Goal: Information Seeking & Learning: Find specific page/section

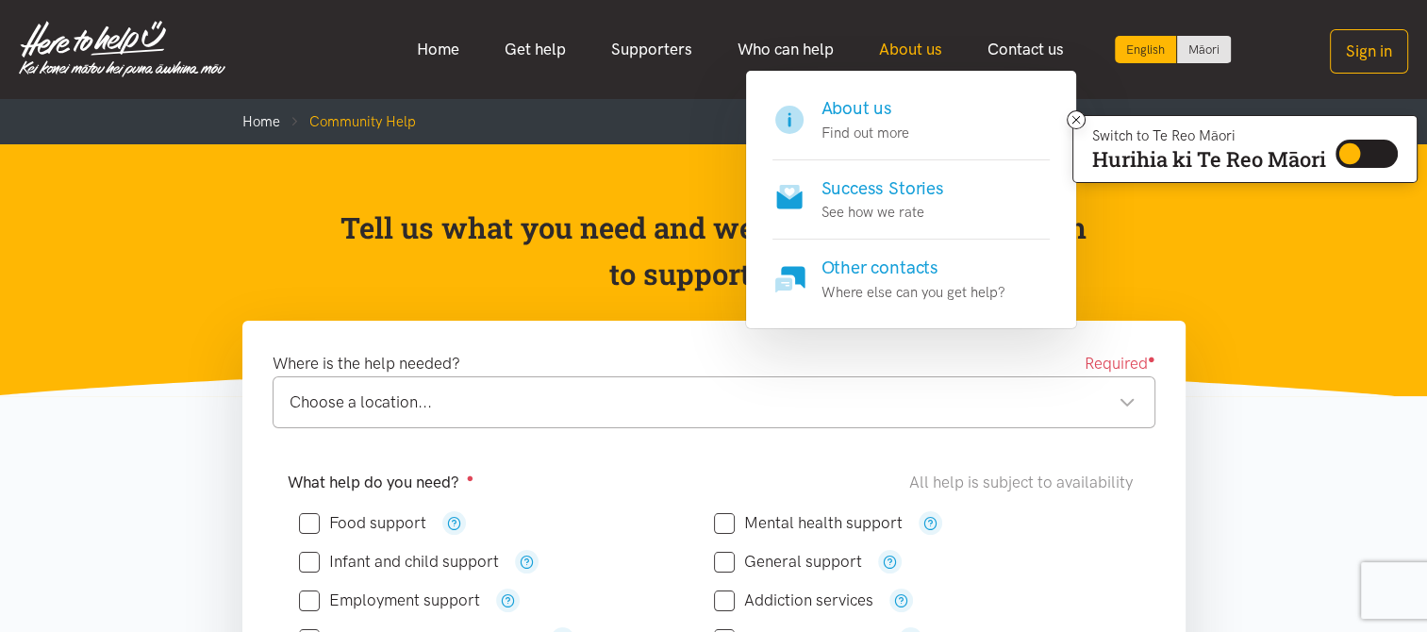
click at [907, 38] on link "About us" at bounding box center [911, 49] width 108 height 41
click at [906, 53] on link "About us" at bounding box center [911, 49] width 108 height 41
click at [870, 120] on h4 "About us" at bounding box center [866, 108] width 88 height 26
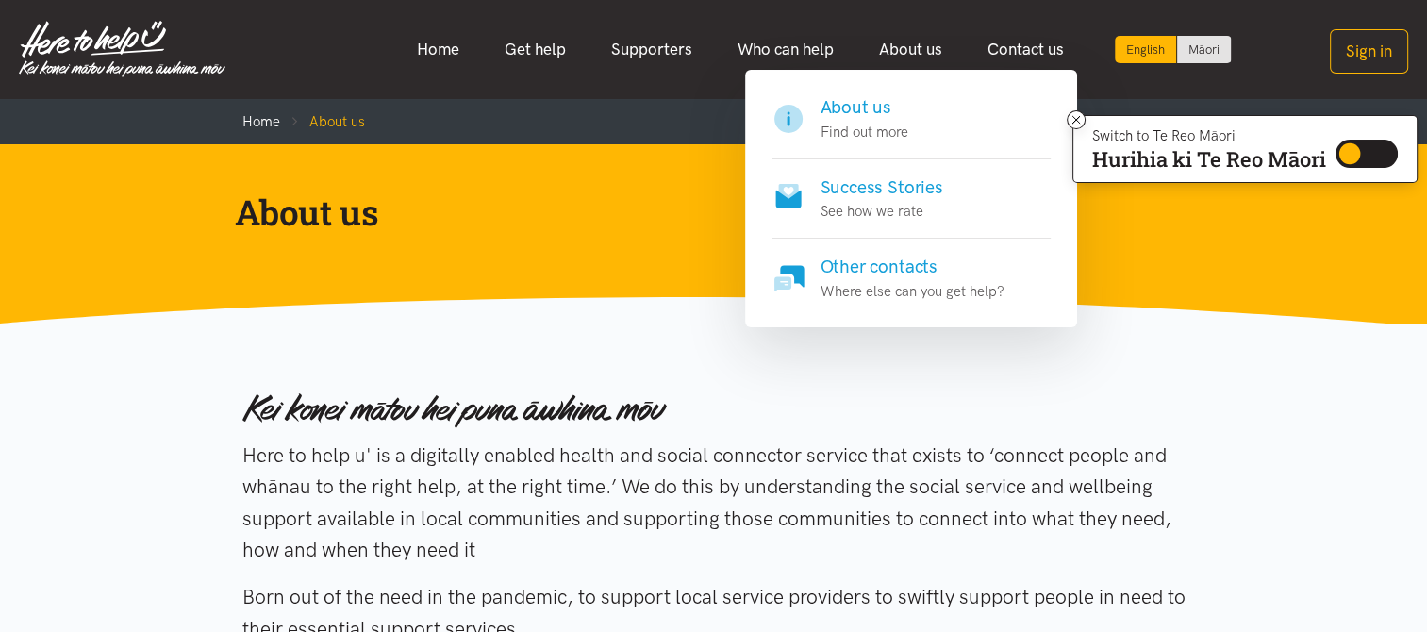
click at [909, 182] on h4 "Success Stories" at bounding box center [882, 188] width 123 height 26
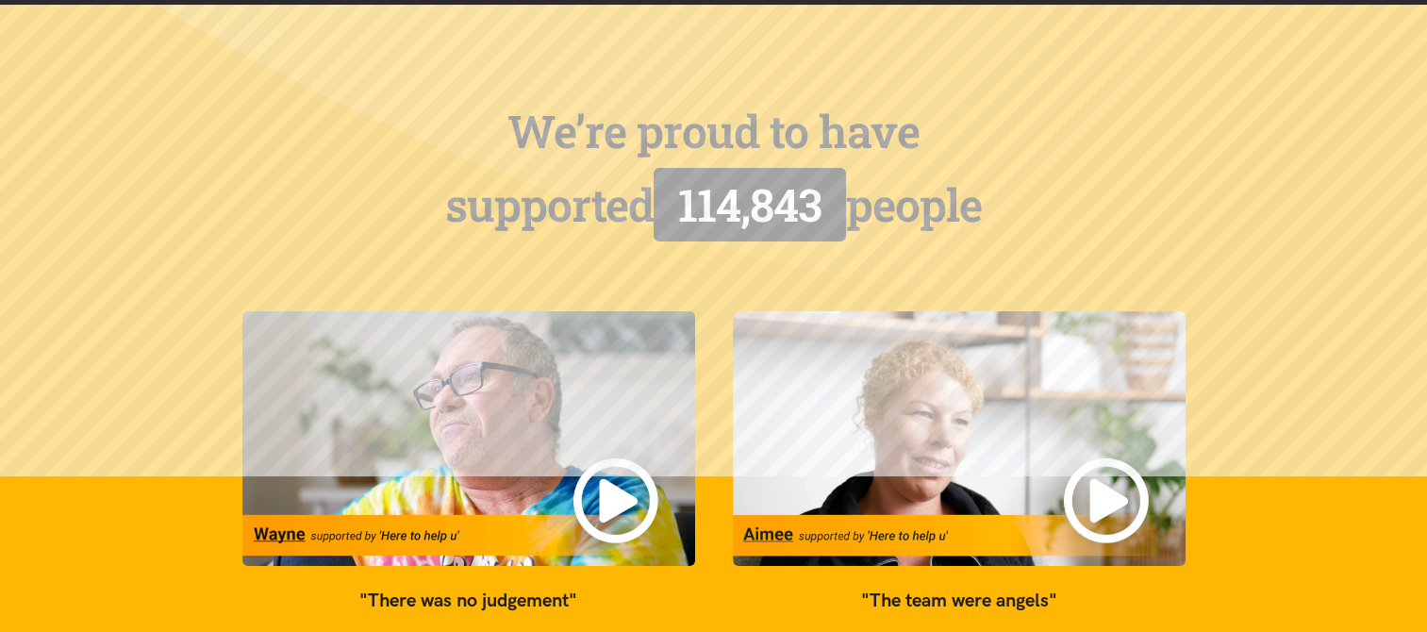
scroll to position [283, 0]
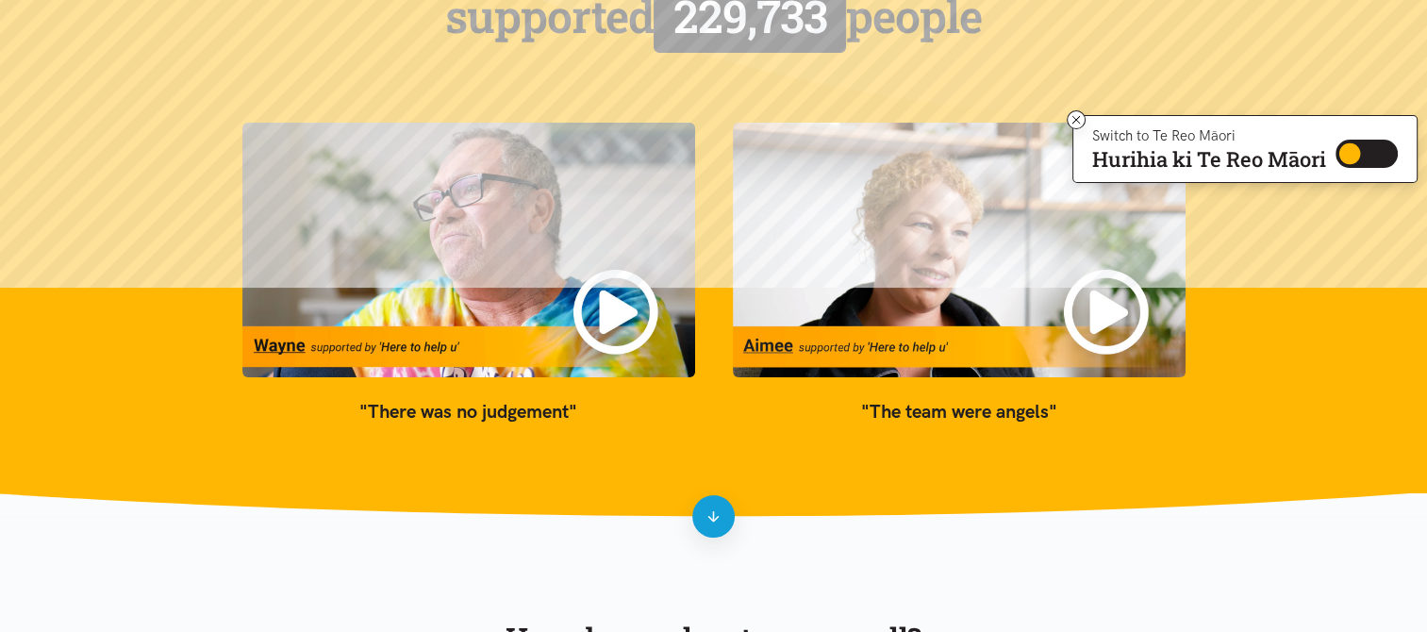
click at [1101, 318] on img at bounding box center [959, 250] width 453 height 255
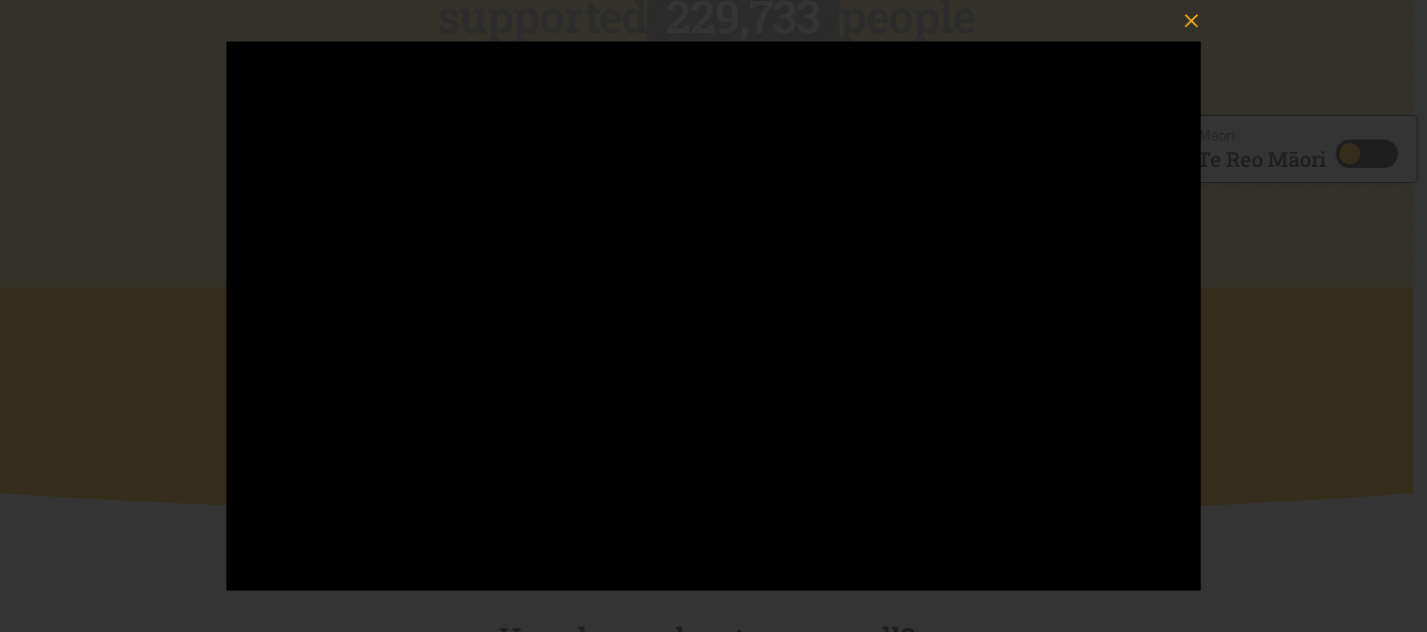
click at [1185, 15] on icon "button" at bounding box center [1191, 20] width 13 height 13
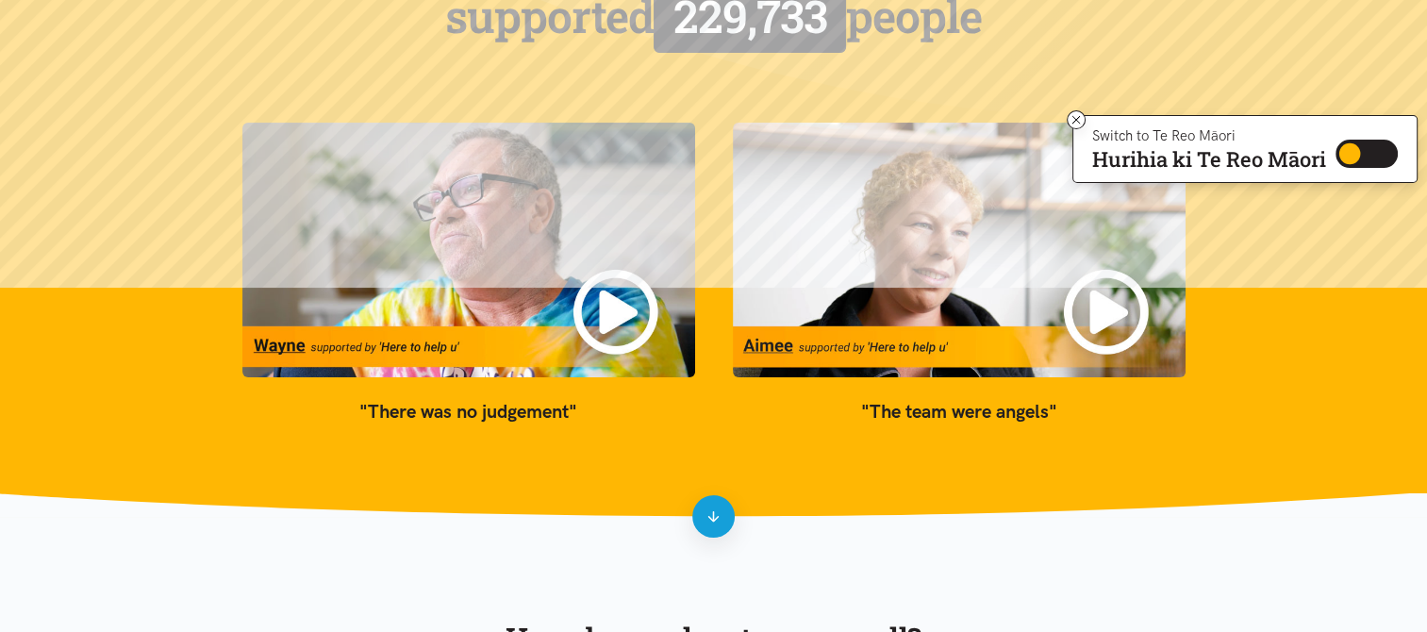
click at [606, 309] on img at bounding box center [468, 250] width 453 height 255
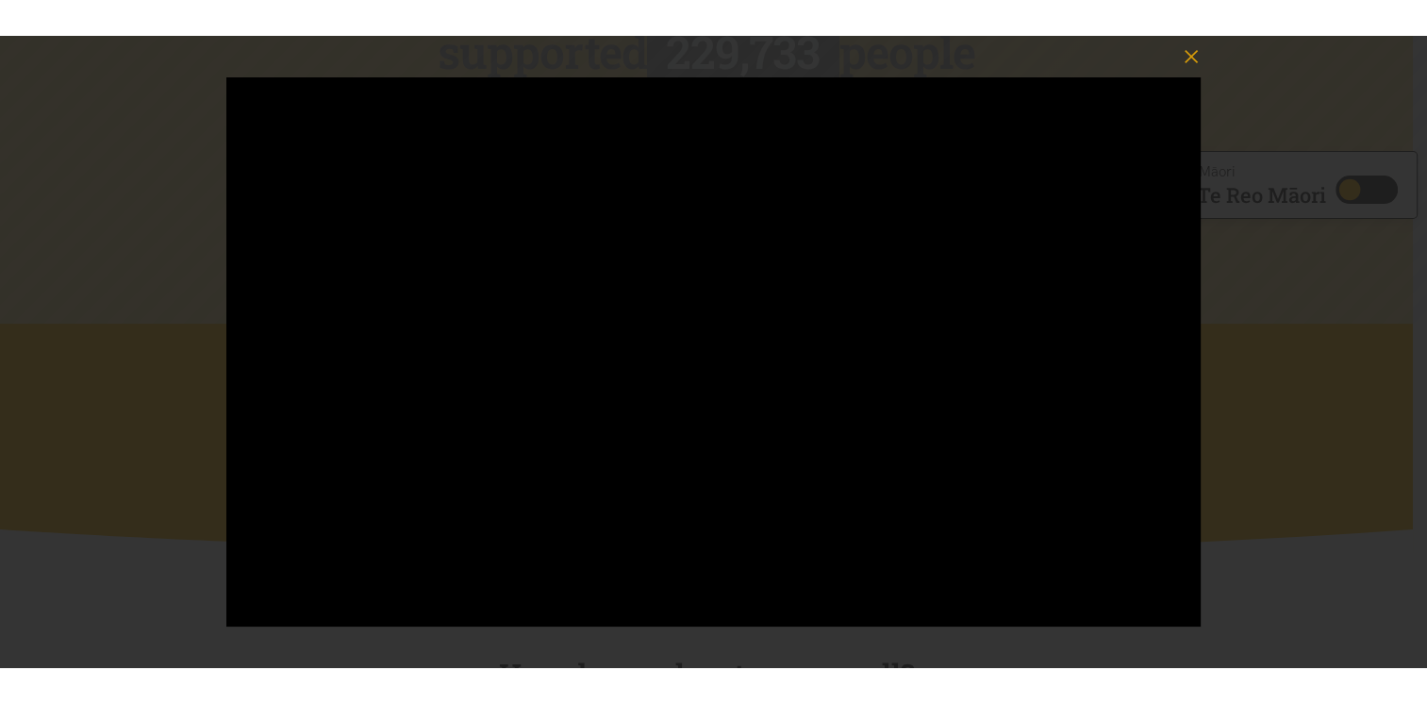
scroll to position [377, 0]
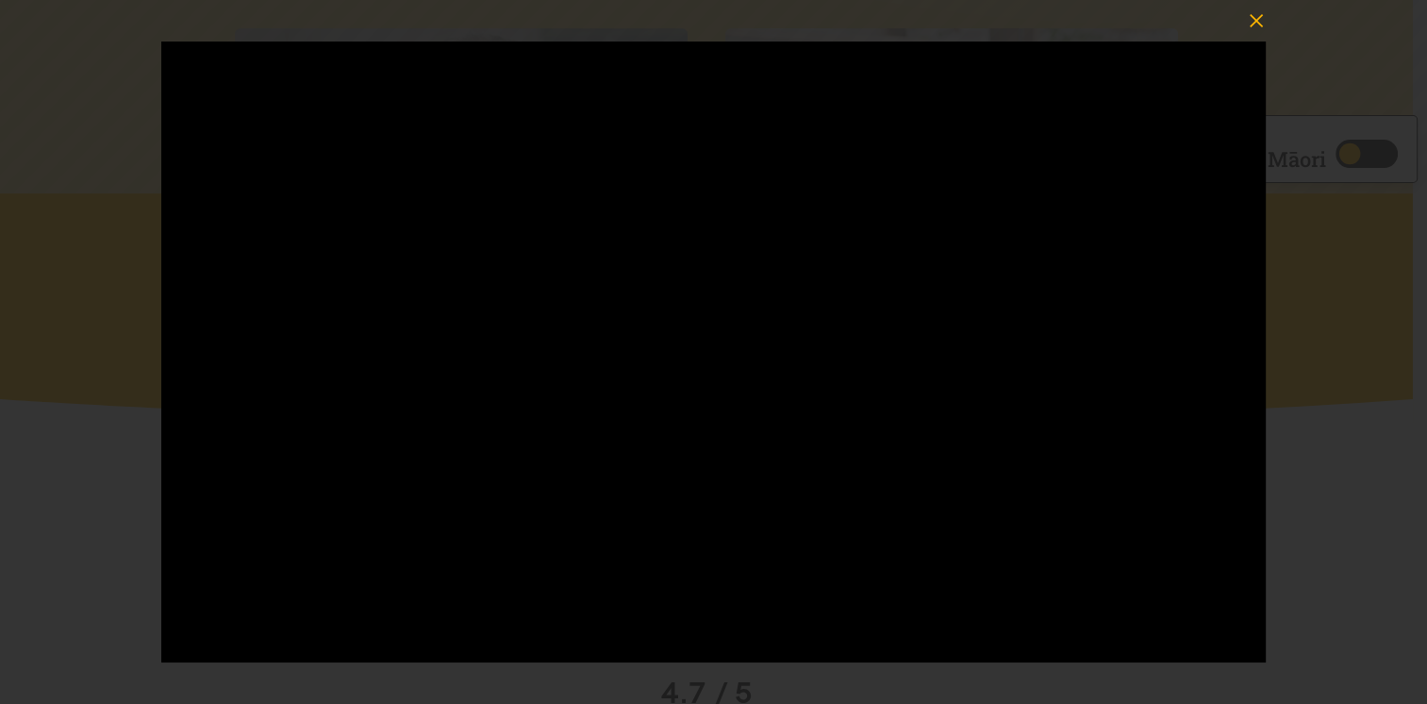
click at [1259, 20] on icon "button" at bounding box center [1256, 21] width 26 height 26
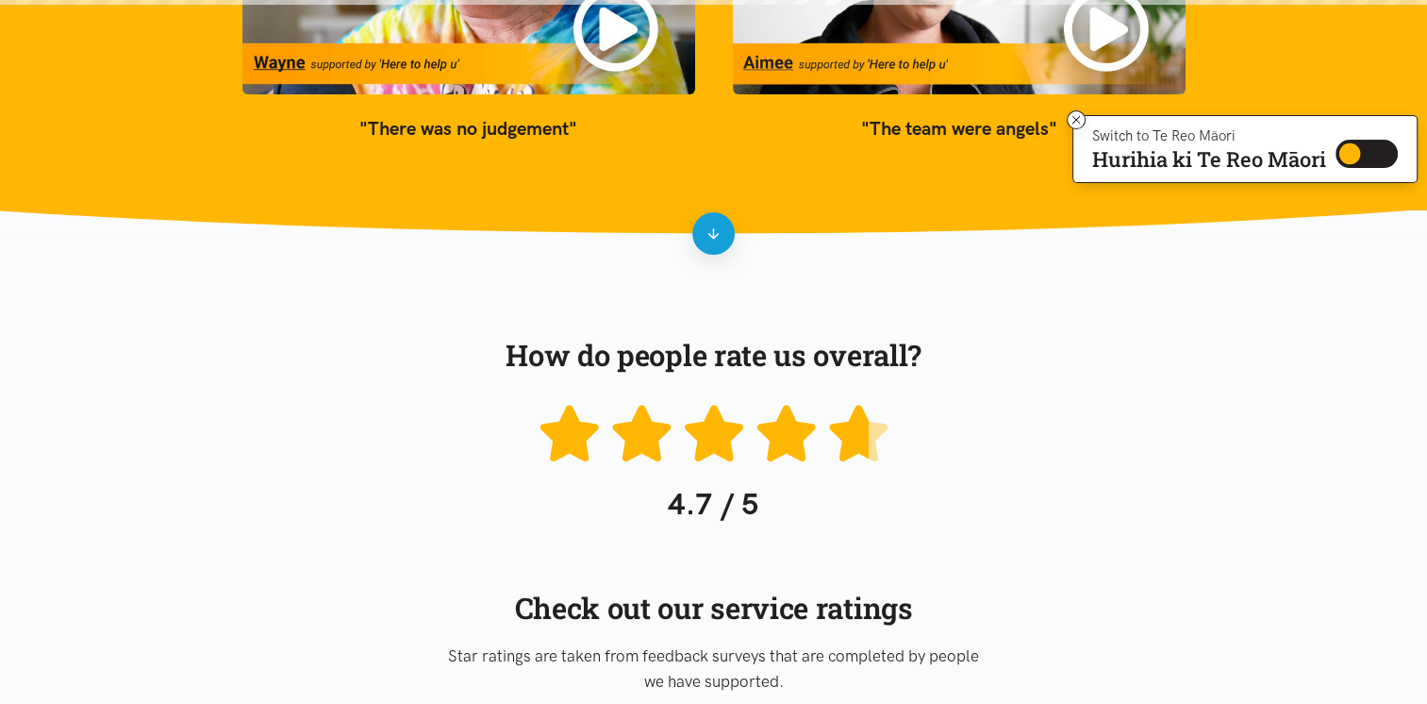
scroll to position [0, 0]
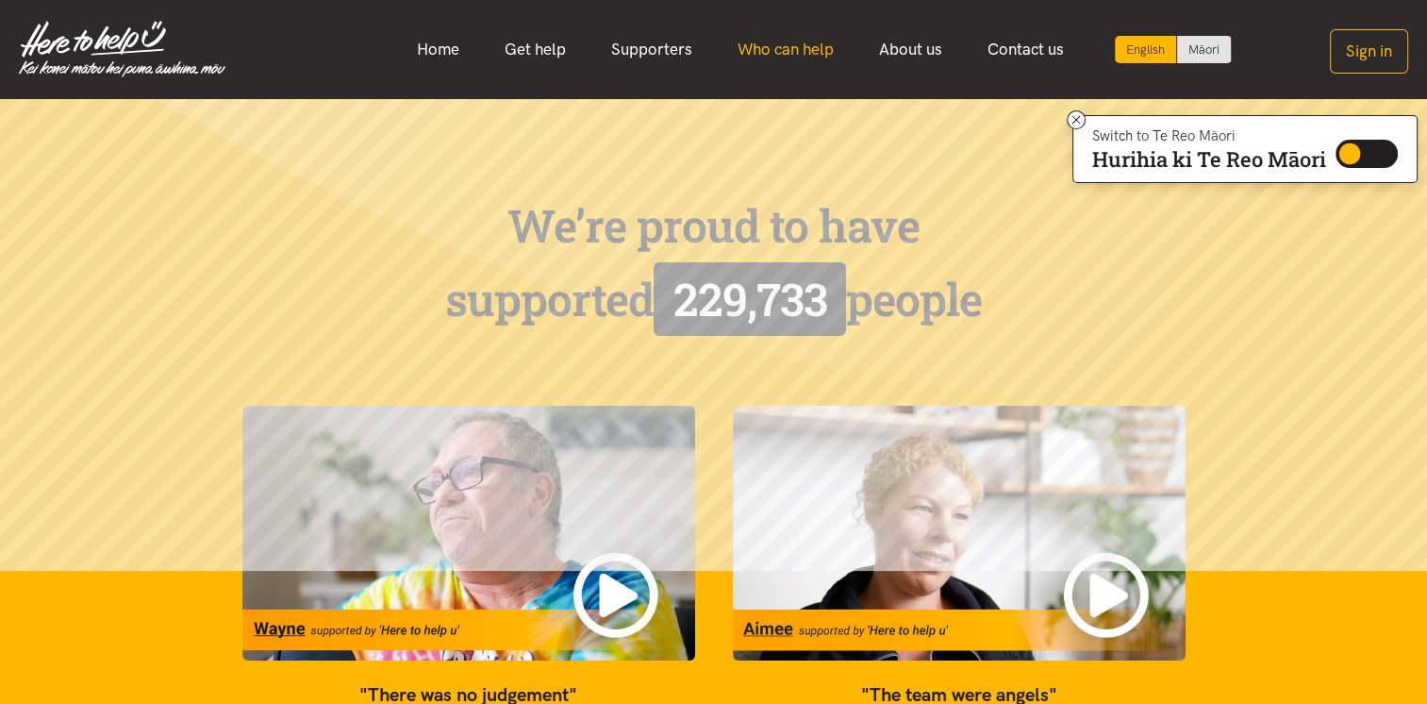
click at [783, 39] on link "Who can help" at bounding box center [786, 49] width 142 height 41
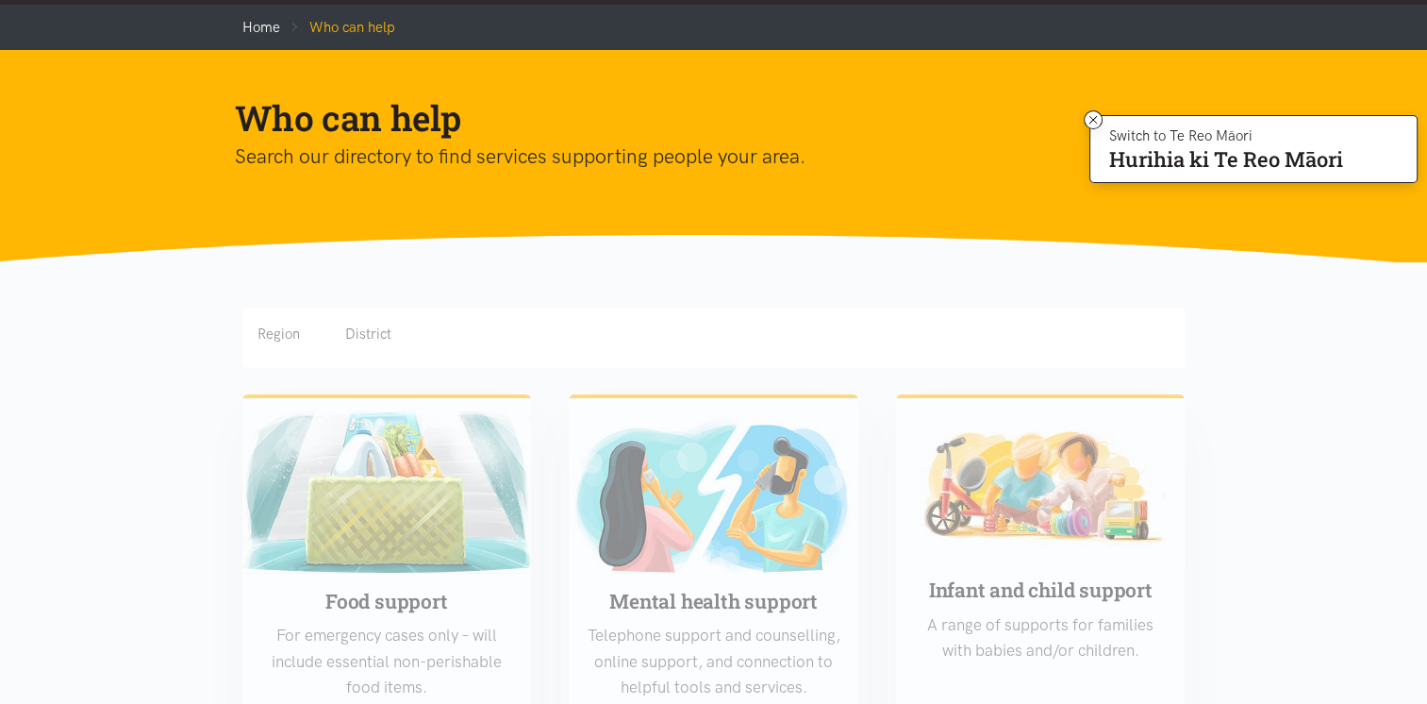
scroll to position [283, 0]
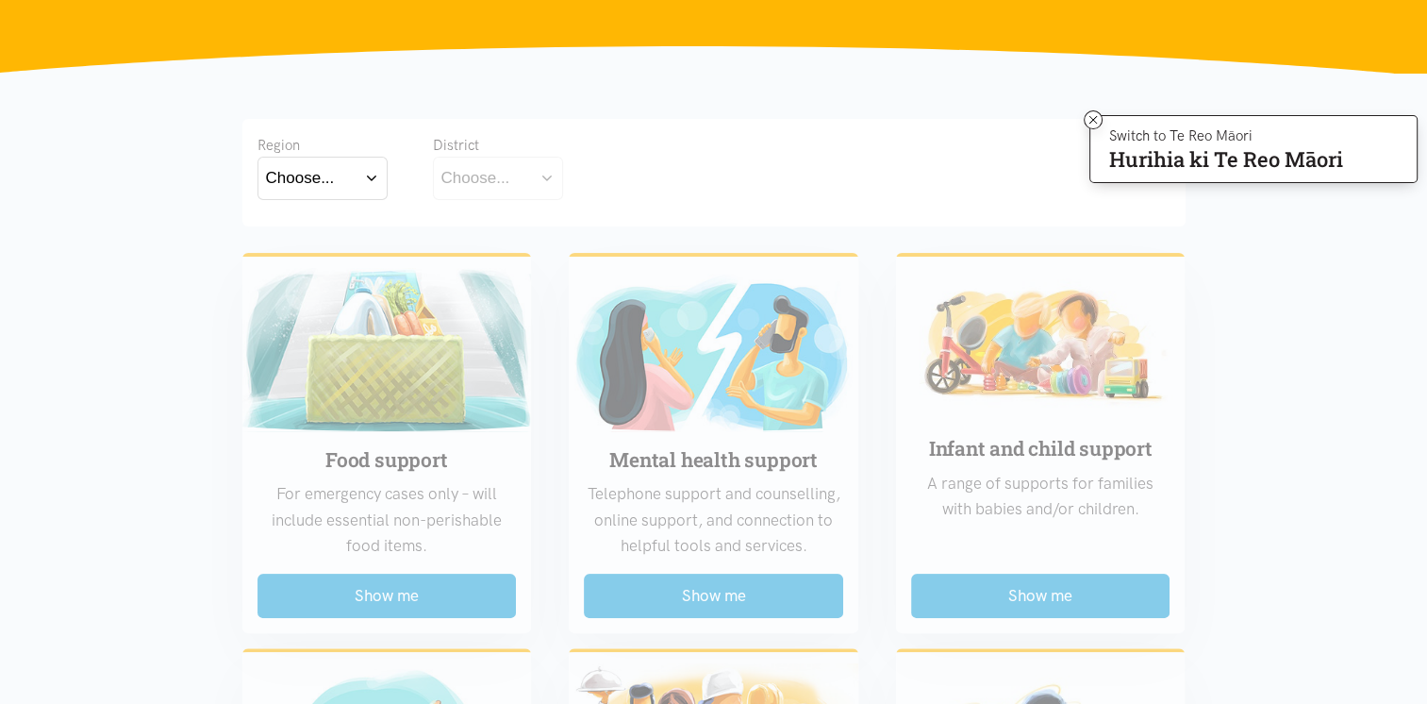
click at [1090, 121] on icon at bounding box center [1094, 120] width 8 height 8
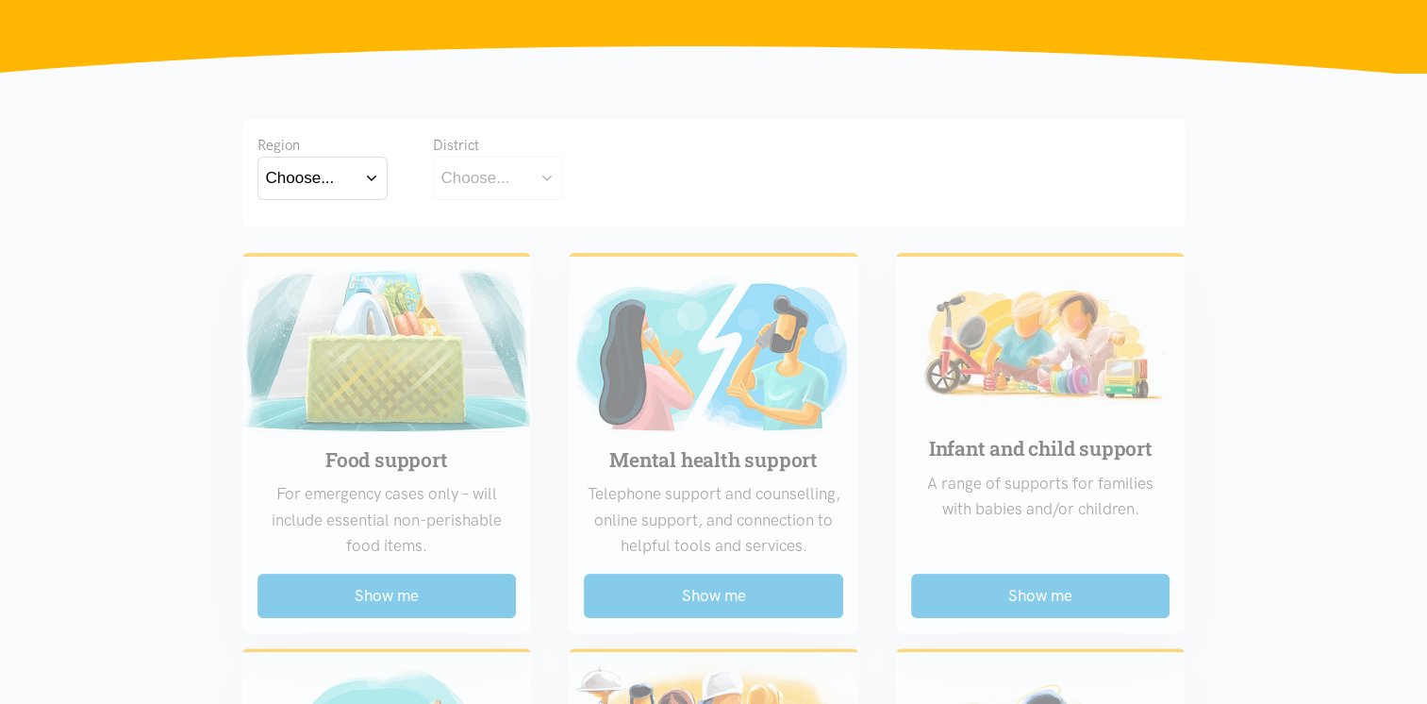
click at [355, 196] on button "Choose..." at bounding box center [323, 178] width 130 height 42
click at [342, 259] on div "Waikato" at bounding box center [322, 261] width 113 height 24
click at [310, 265] on label "Waikato" at bounding box center [322, 261] width 113 height 24
click at [0, 0] on input "Waikato" at bounding box center [0, 0] width 0 height 0
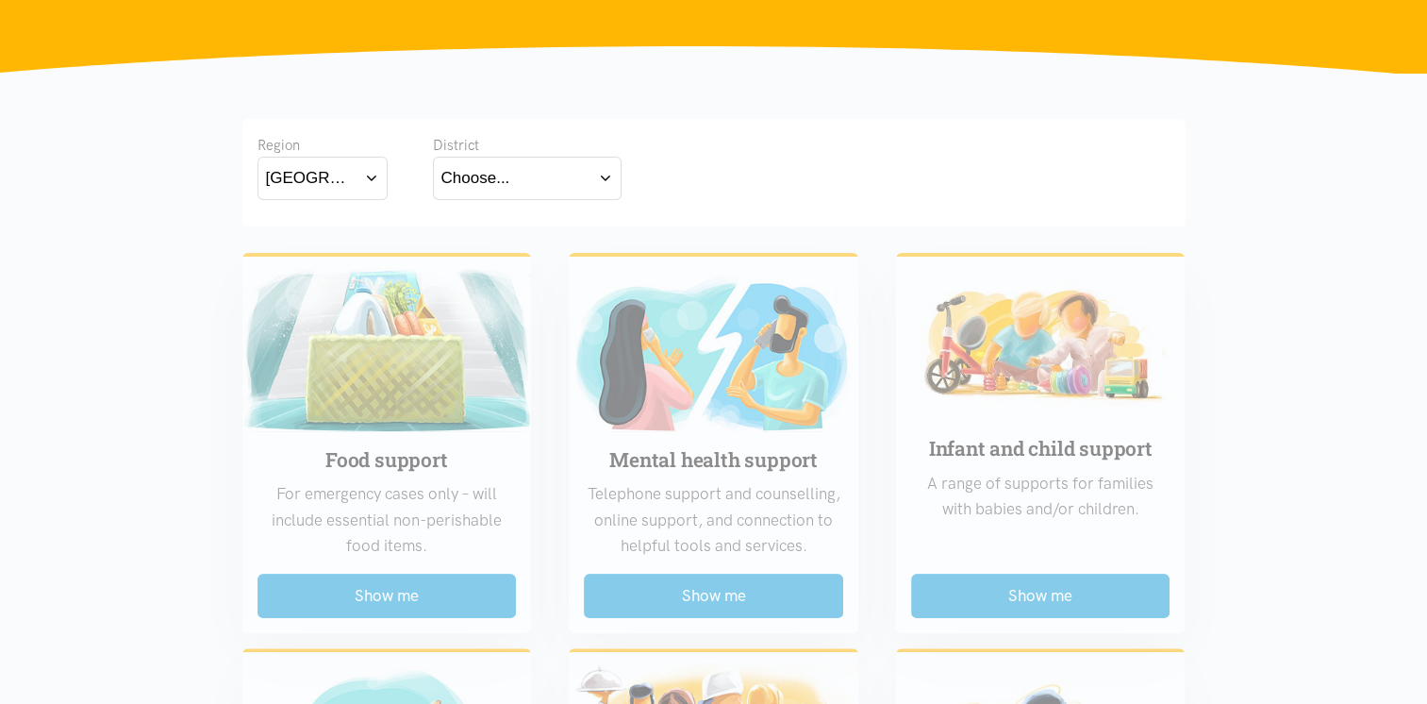
click at [517, 174] on button "Choose..." at bounding box center [527, 178] width 189 height 42
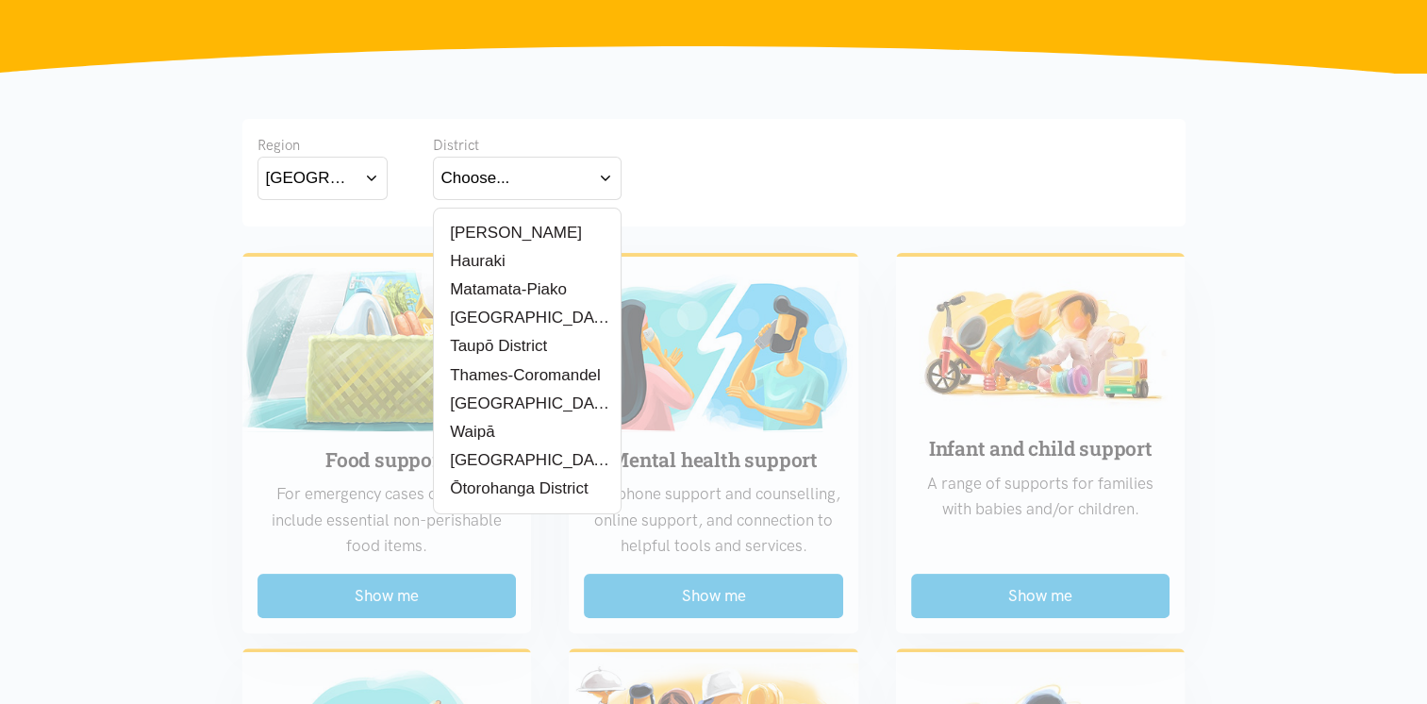
click at [488, 231] on label "[PERSON_NAME]" at bounding box center [512, 233] width 141 height 24
click at [0, 0] on input "[PERSON_NAME]" at bounding box center [0, 0] width 0 height 0
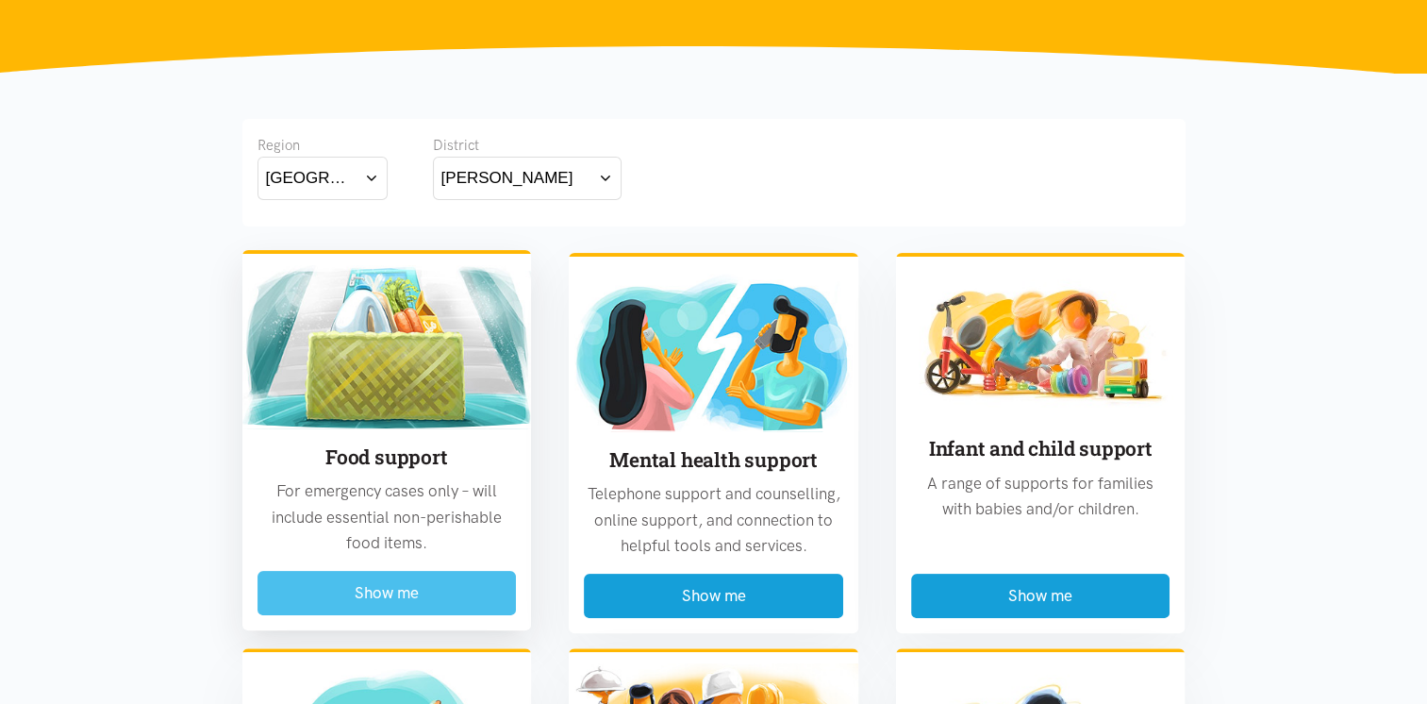
click at [402, 582] on button "Show me" at bounding box center [387, 593] width 259 height 44
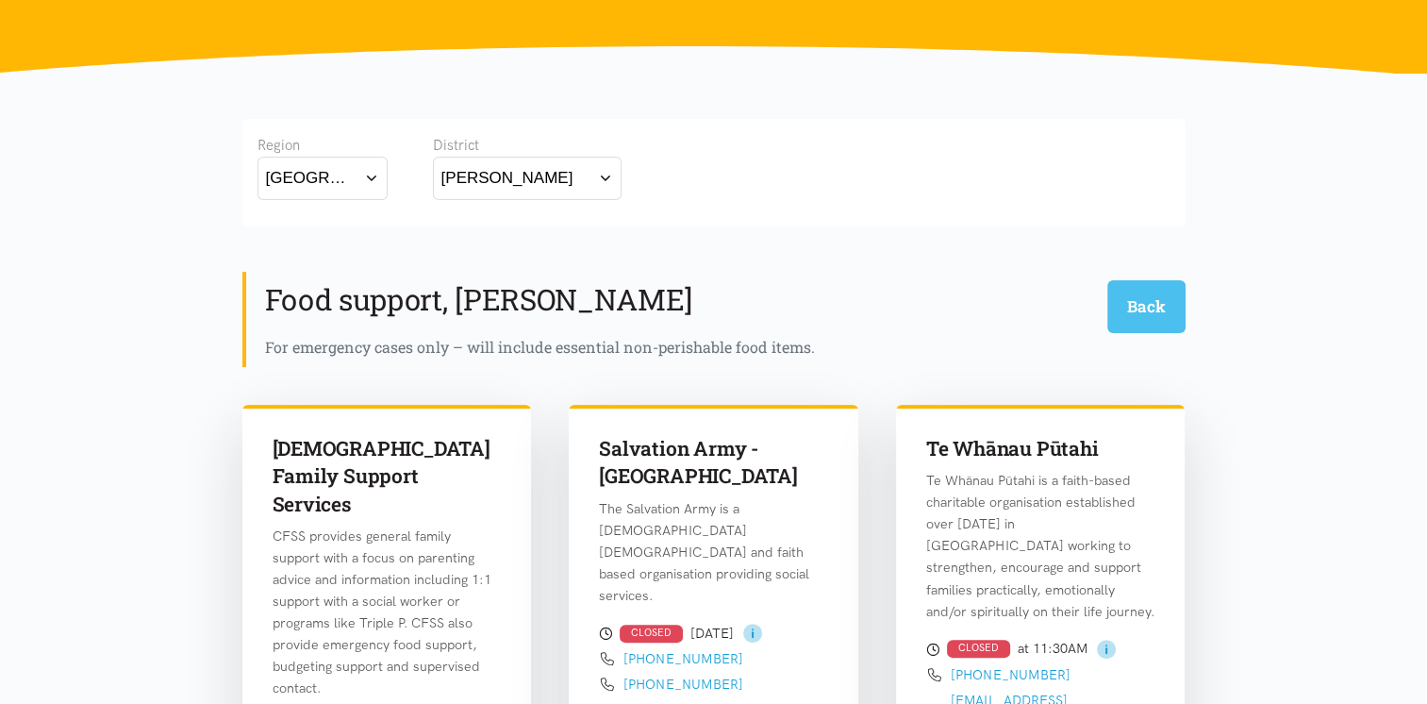
click at [1159, 310] on button "Back" at bounding box center [1147, 306] width 78 height 52
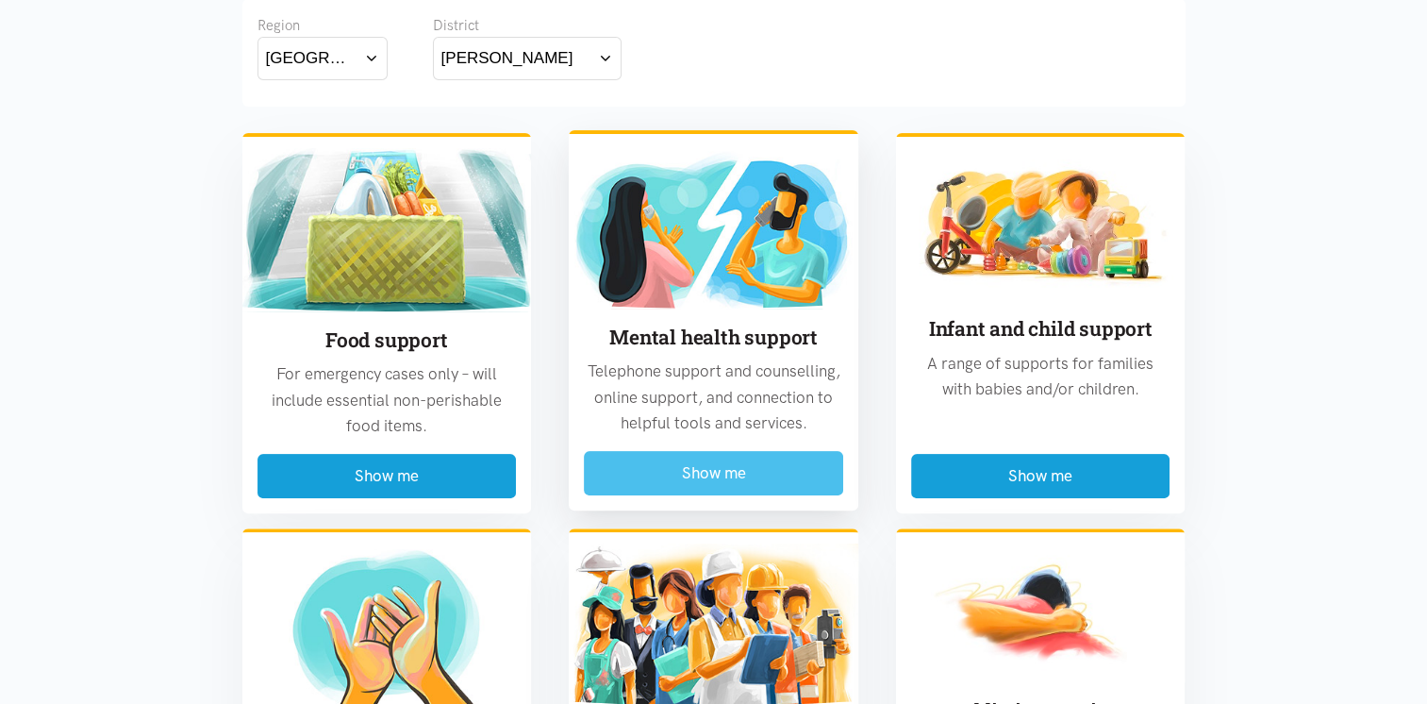
click at [697, 470] on button "Show me" at bounding box center [713, 473] width 259 height 44
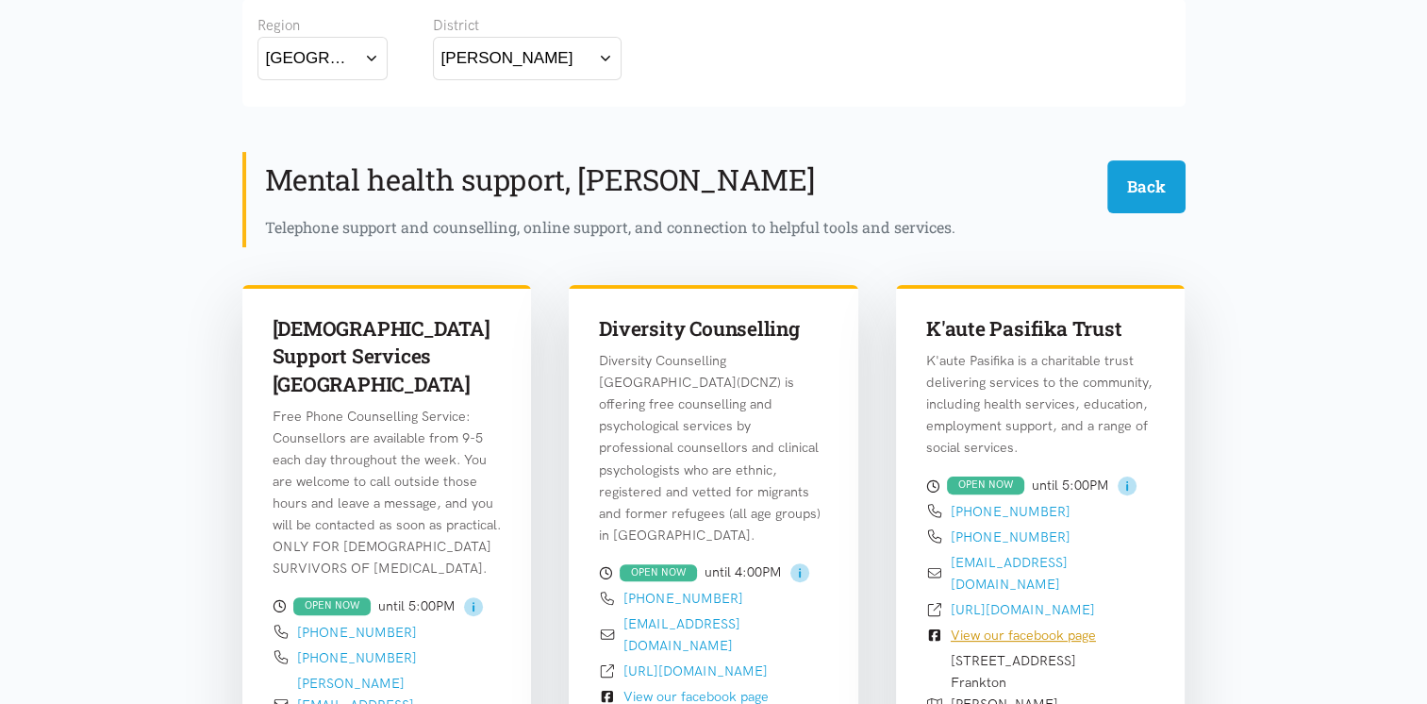
scroll to position [555, 0]
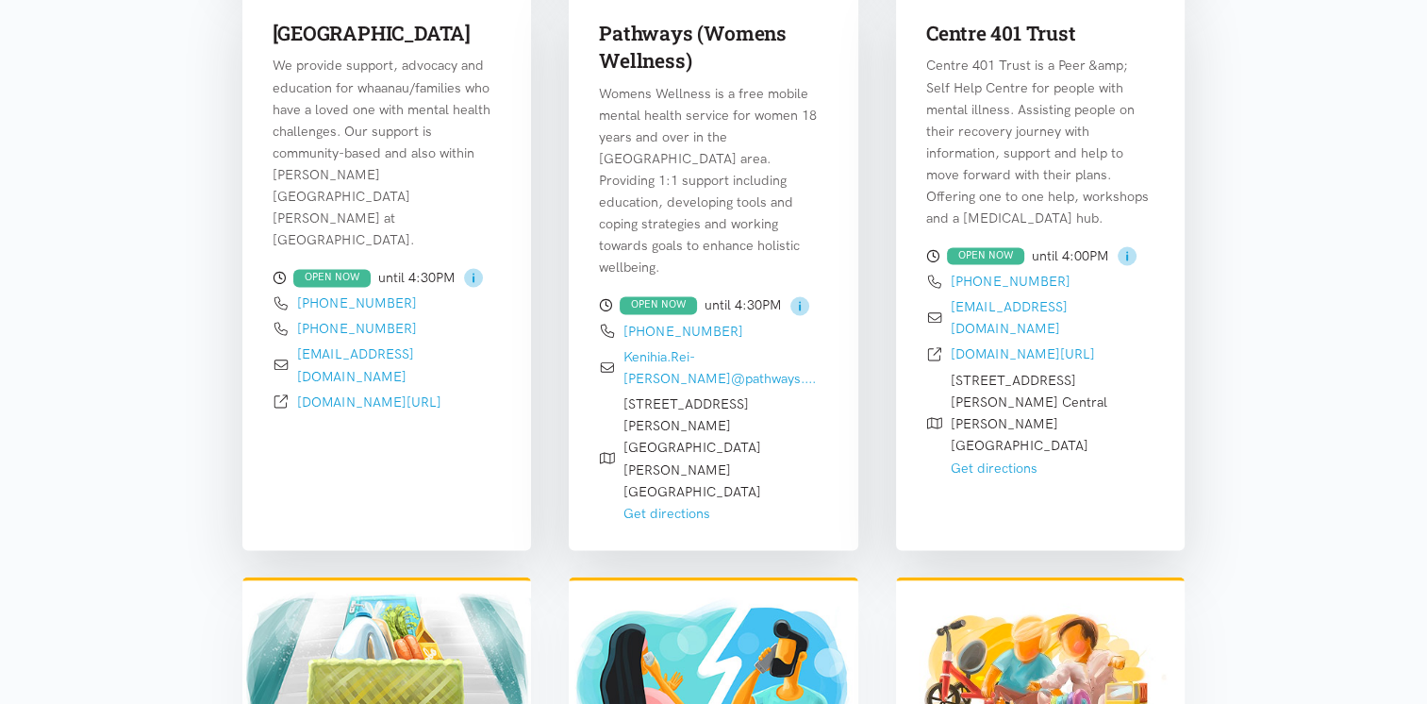
scroll to position [3385, 0]
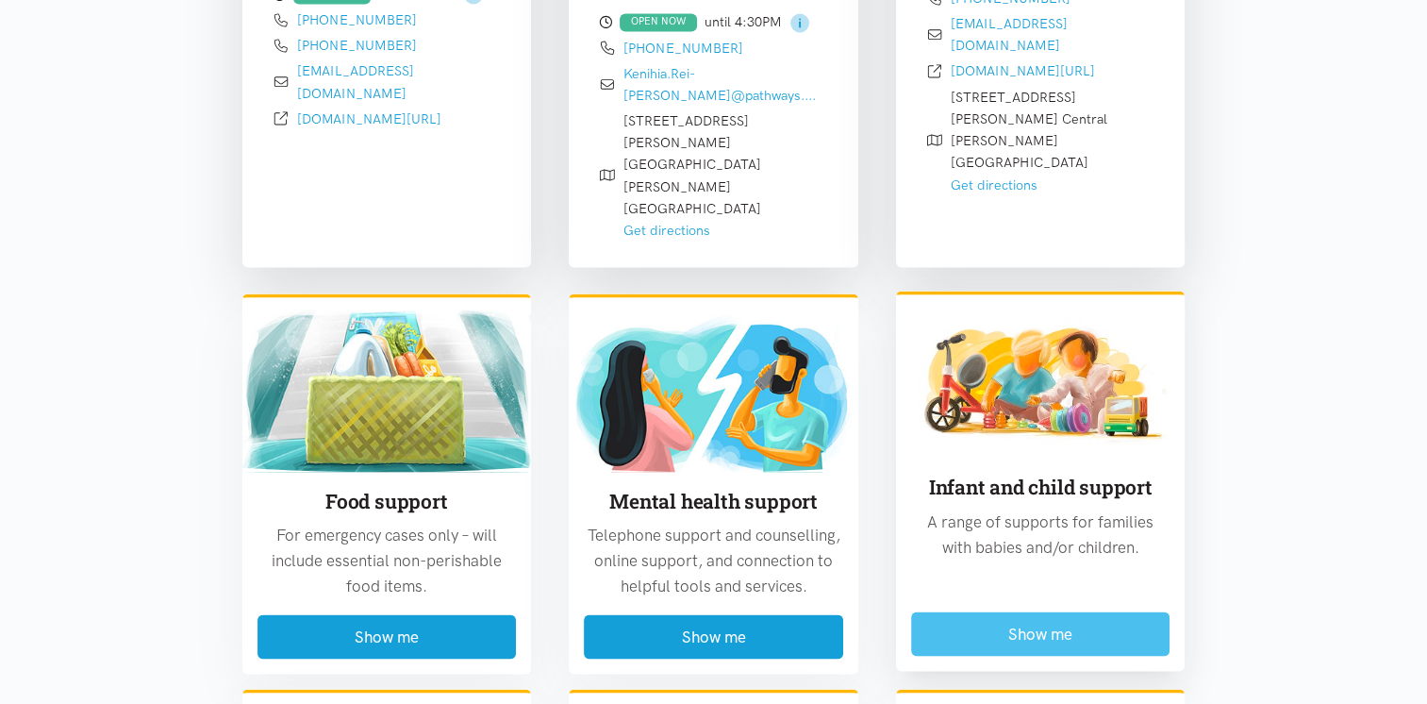
click at [1041, 611] on button "Show me" at bounding box center [1040, 633] width 259 height 44
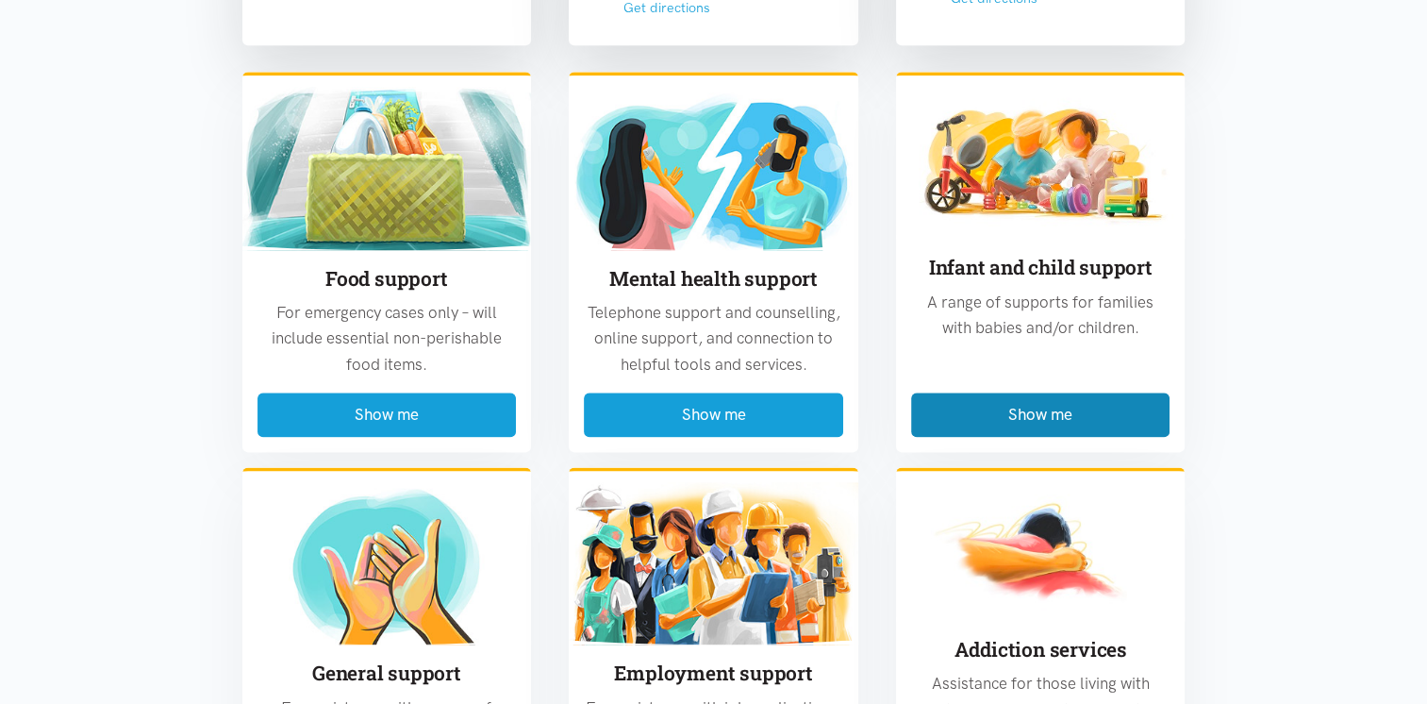
scroll to position [2536, 0]
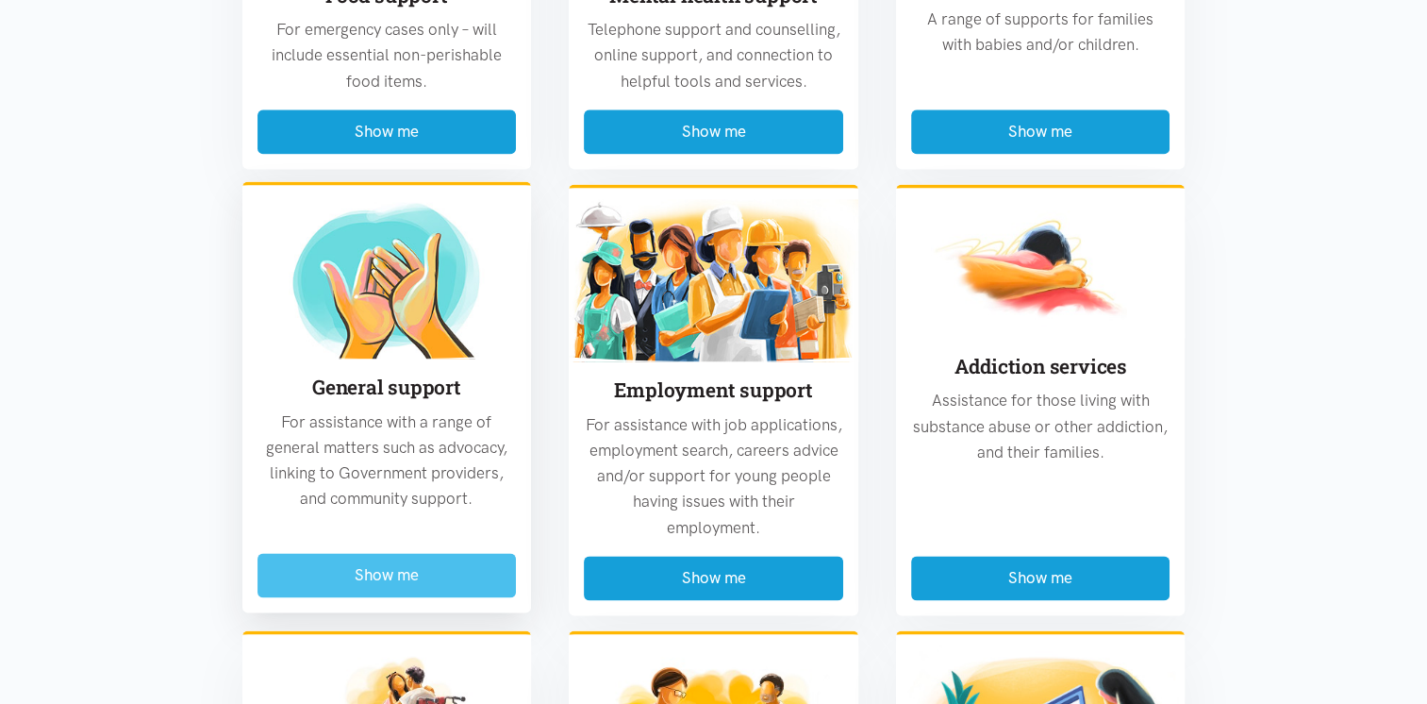
click at [412, 553] on button "Show me" at bounding box center [387, 575] width 259 height 44
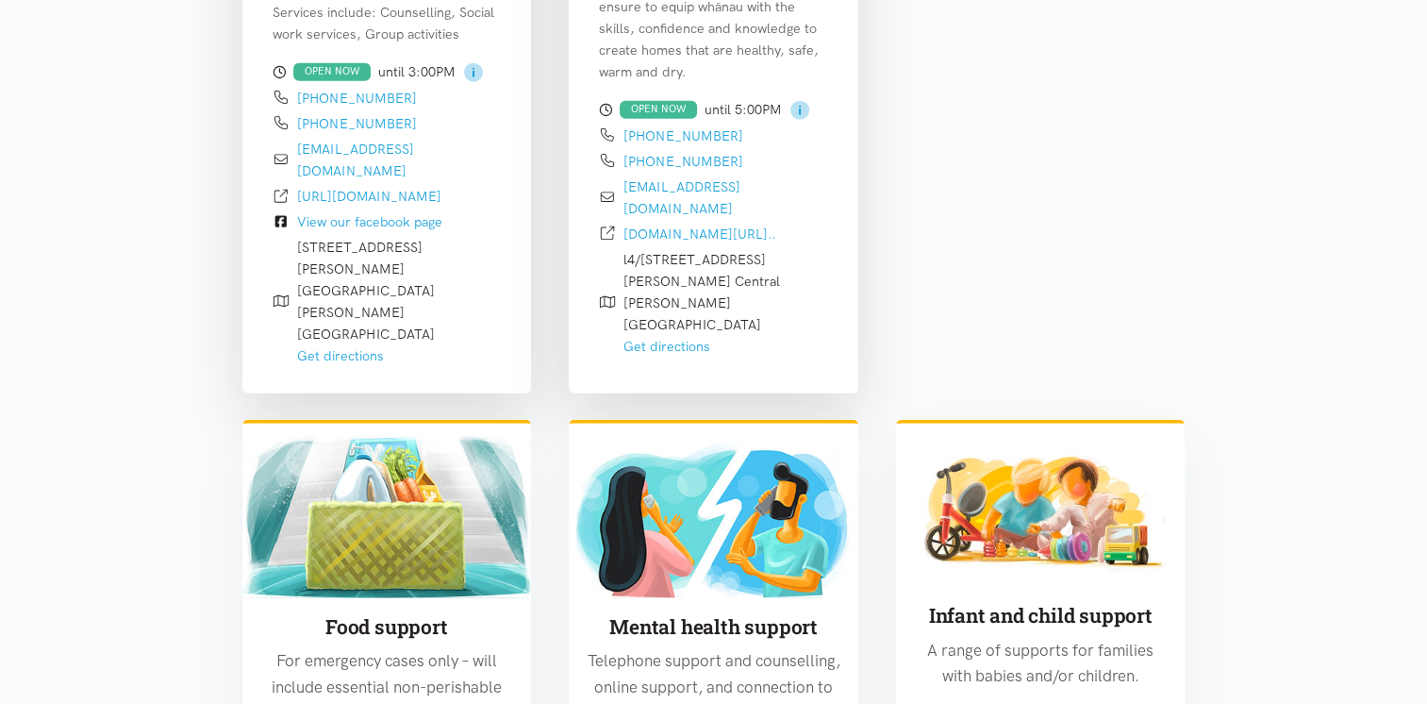
scroll to position [5177, 0]
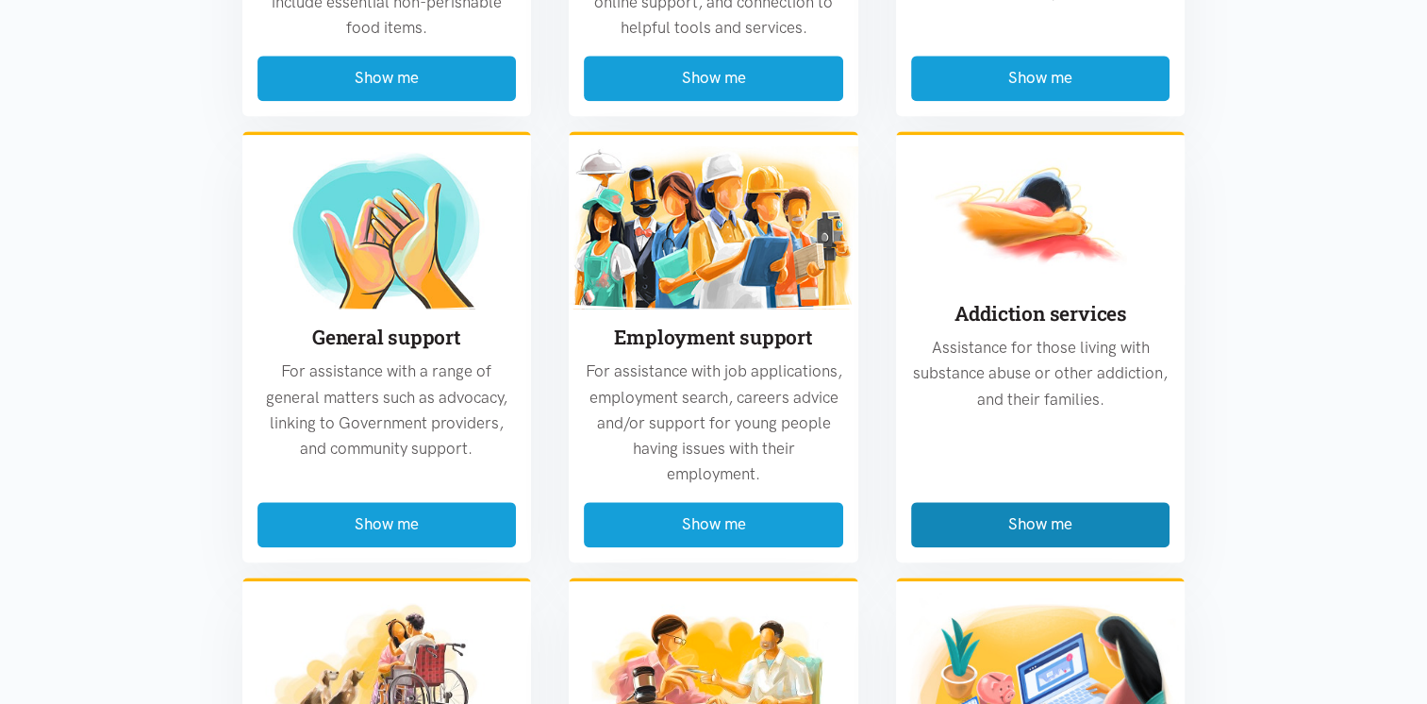
scroll to position [2347, 0]
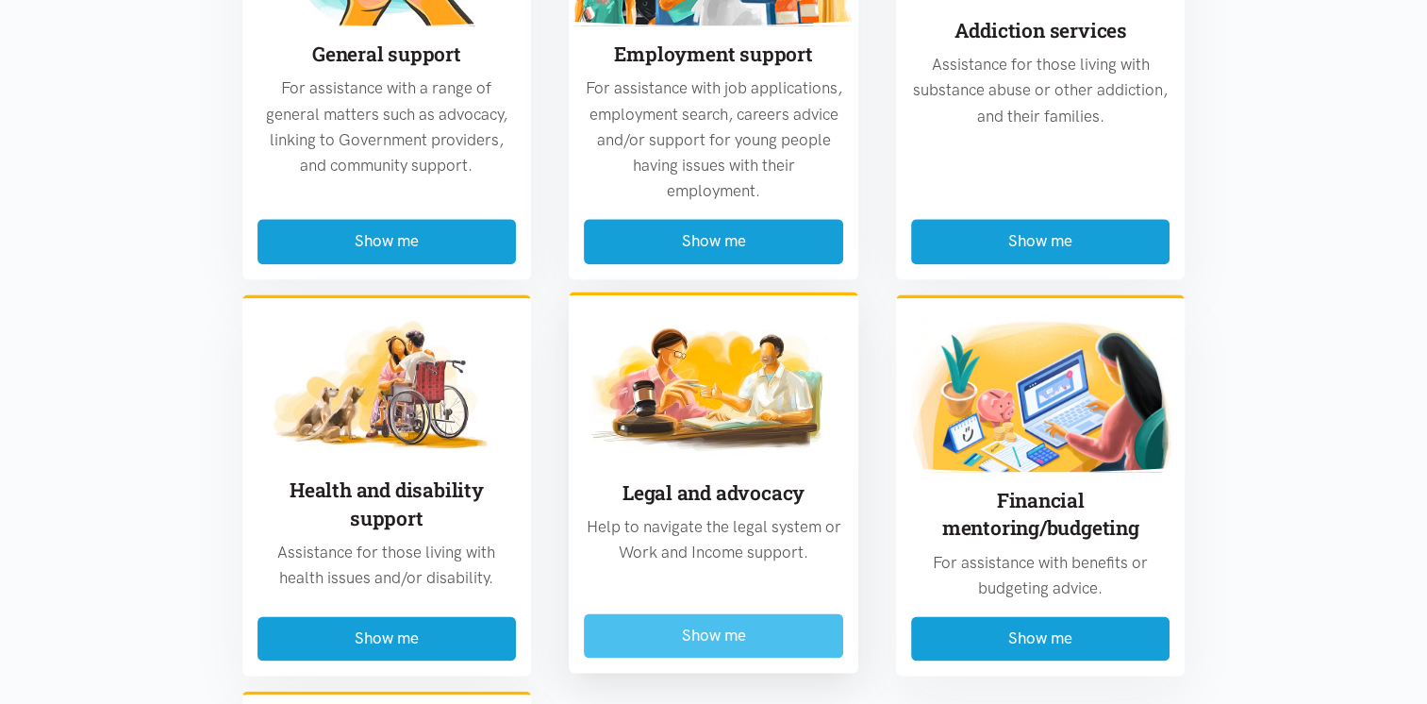
click at [709, 613] on button "Show me" at bounding box center [713, 635] width 259 height 44
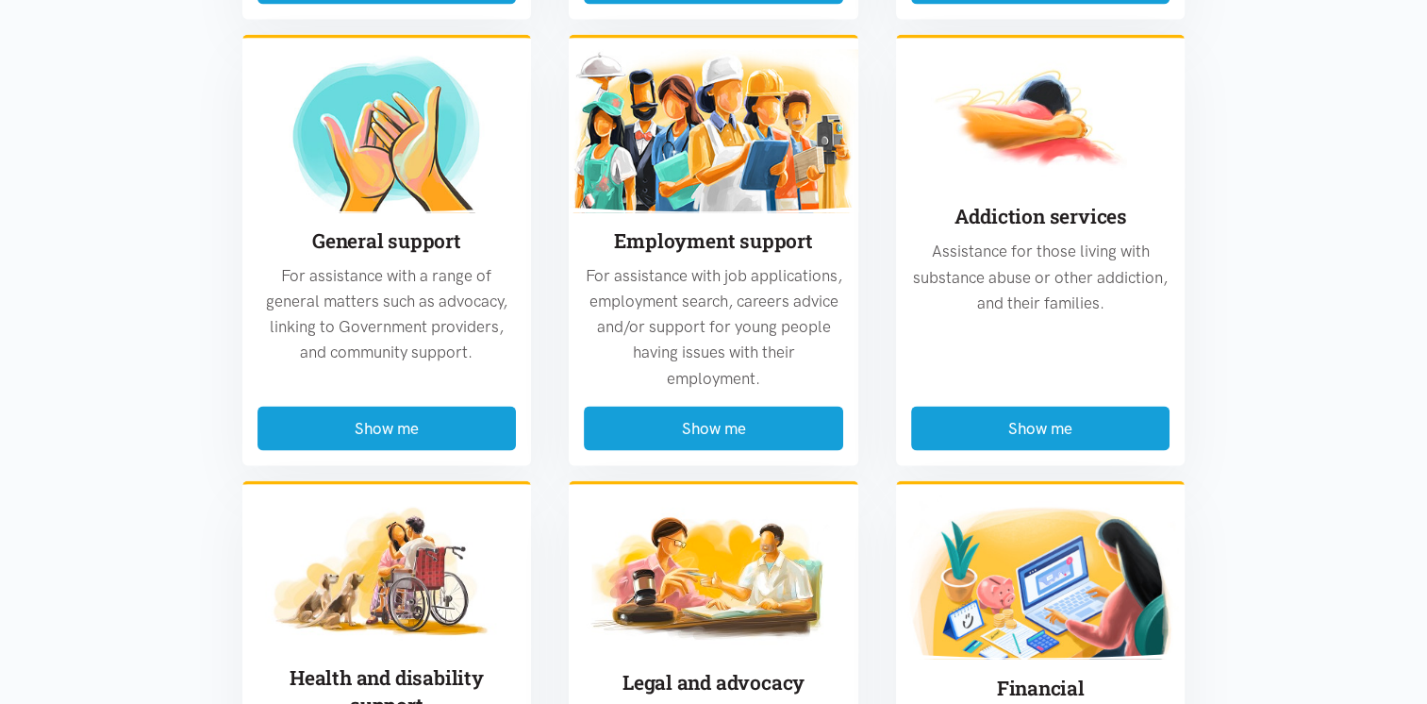
scroll to position [3479, 0]
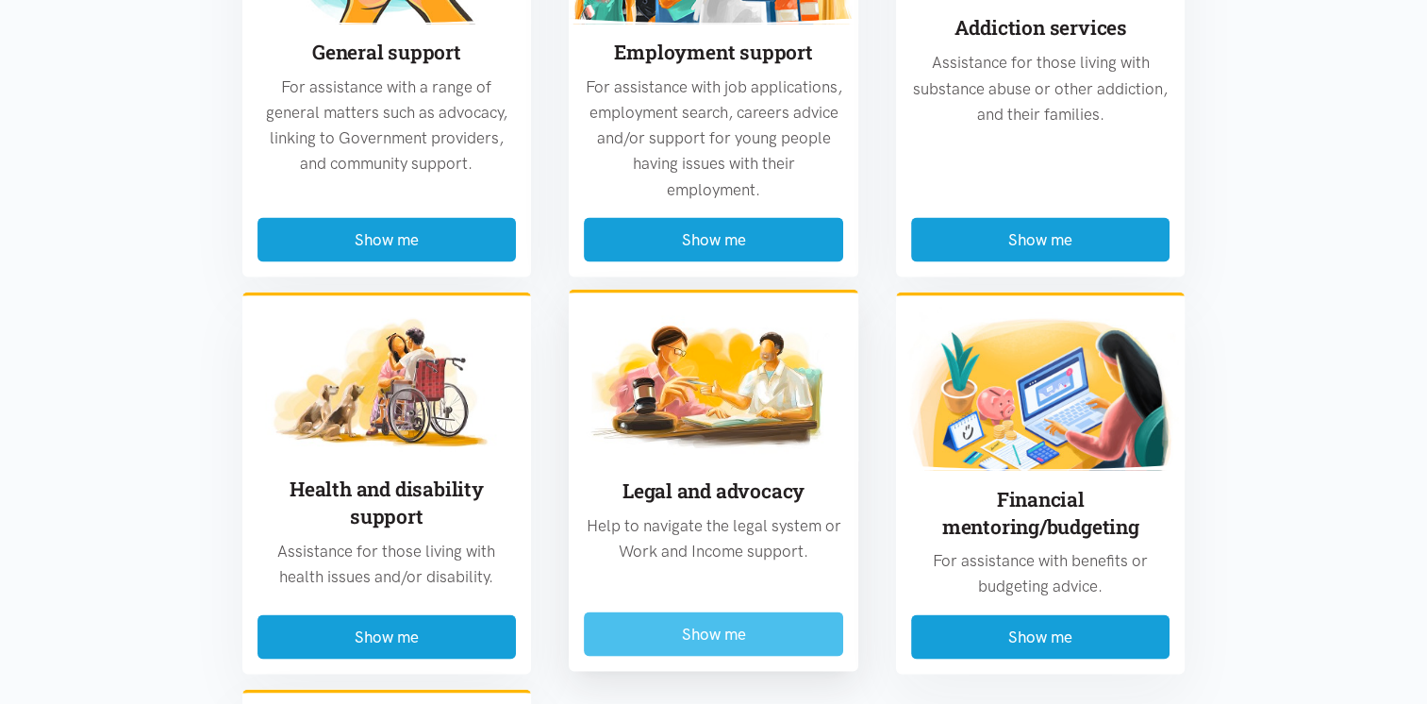
click at [799, 611] on button "Show me" at bounding box center [713, 633] width 259 height 44
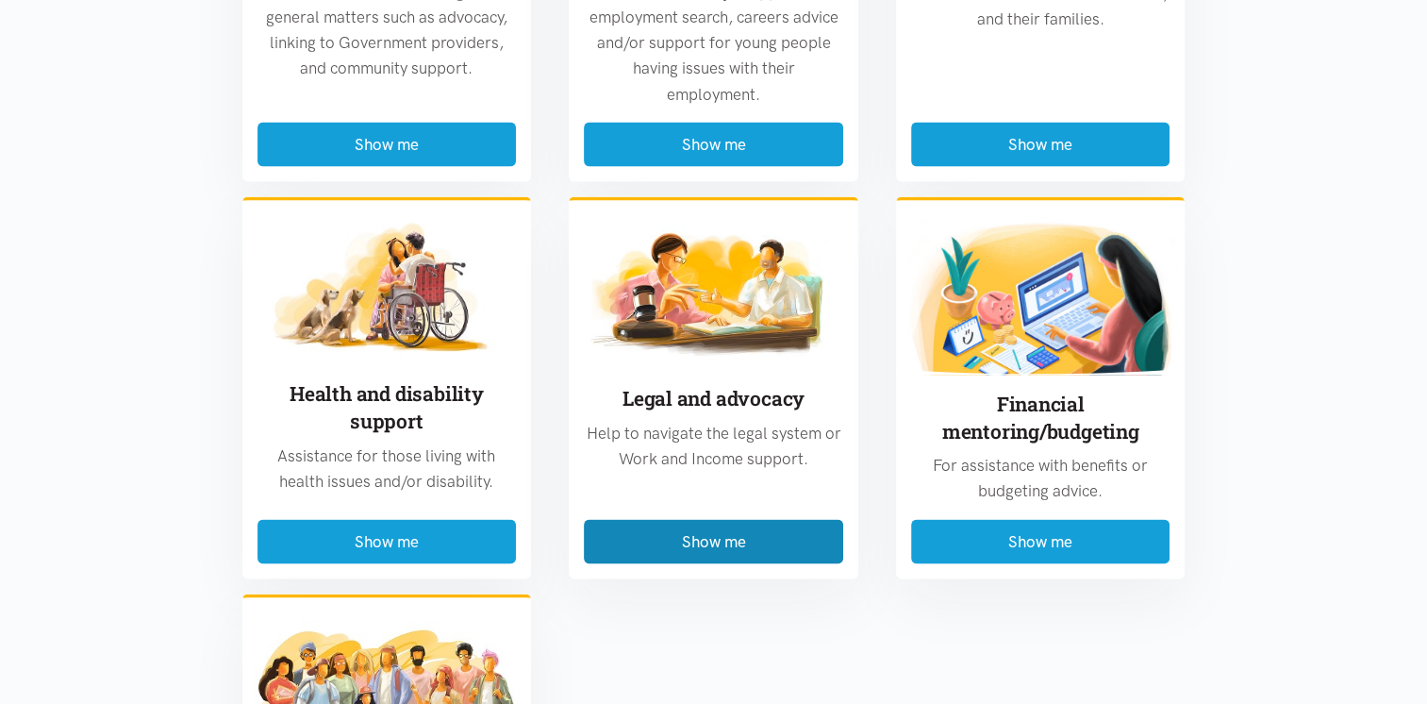
scroll to position [4026, 0]
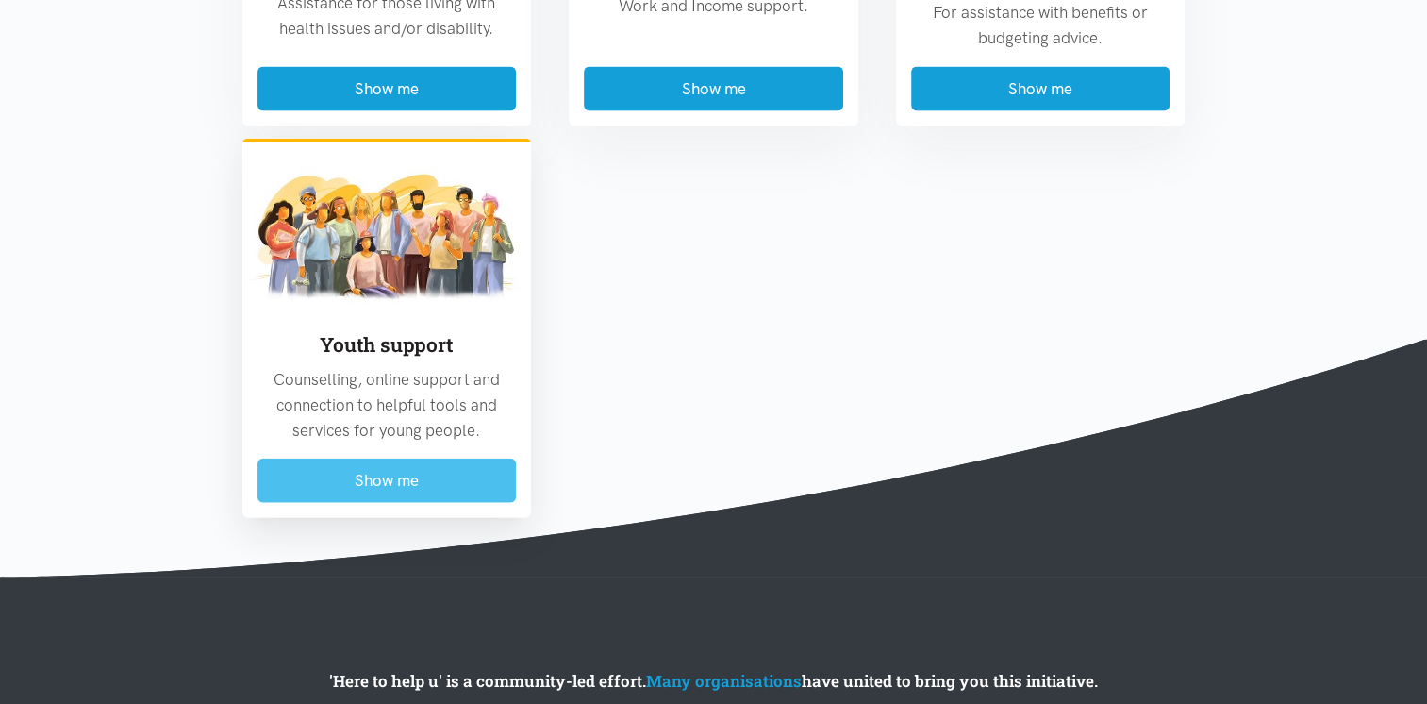
click at [370, 458] on button "Show me" at bounding box center [387, 480] width 259 height 44
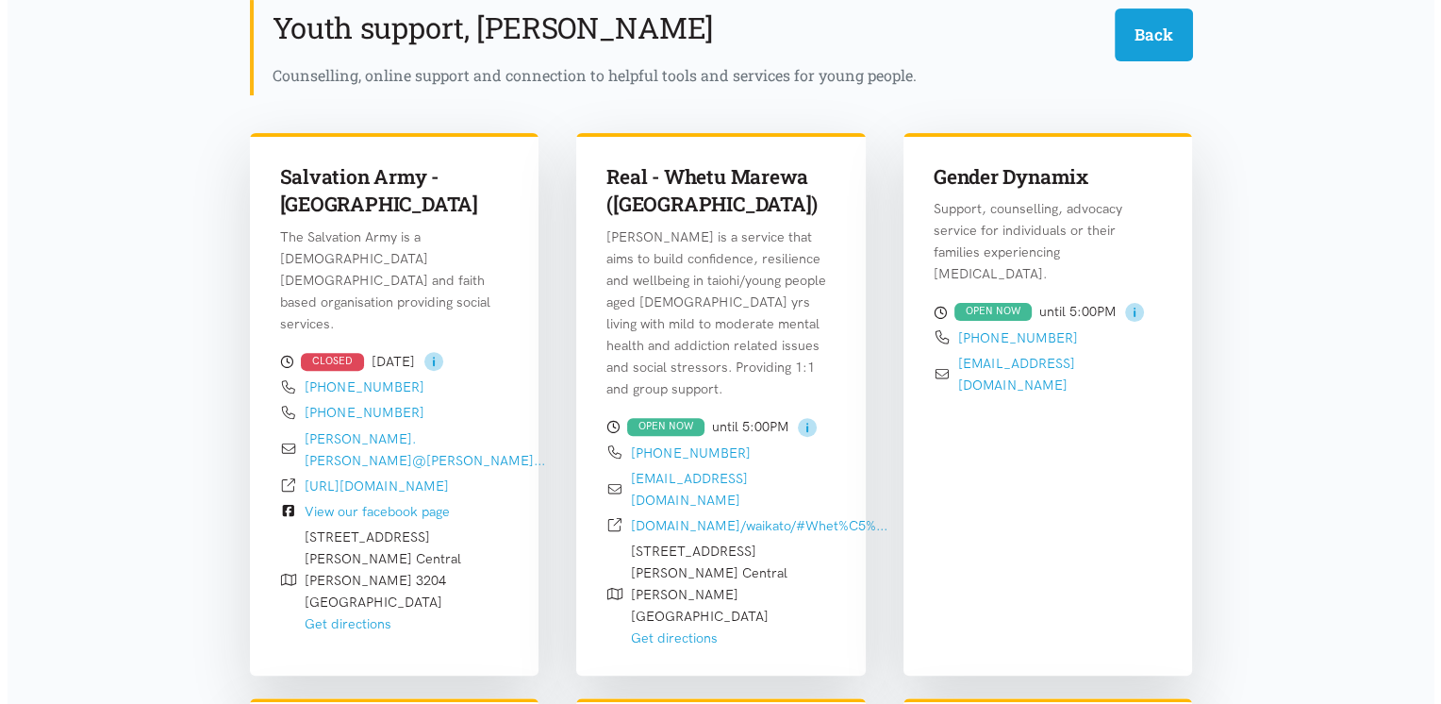
scroll to position [0, 0]
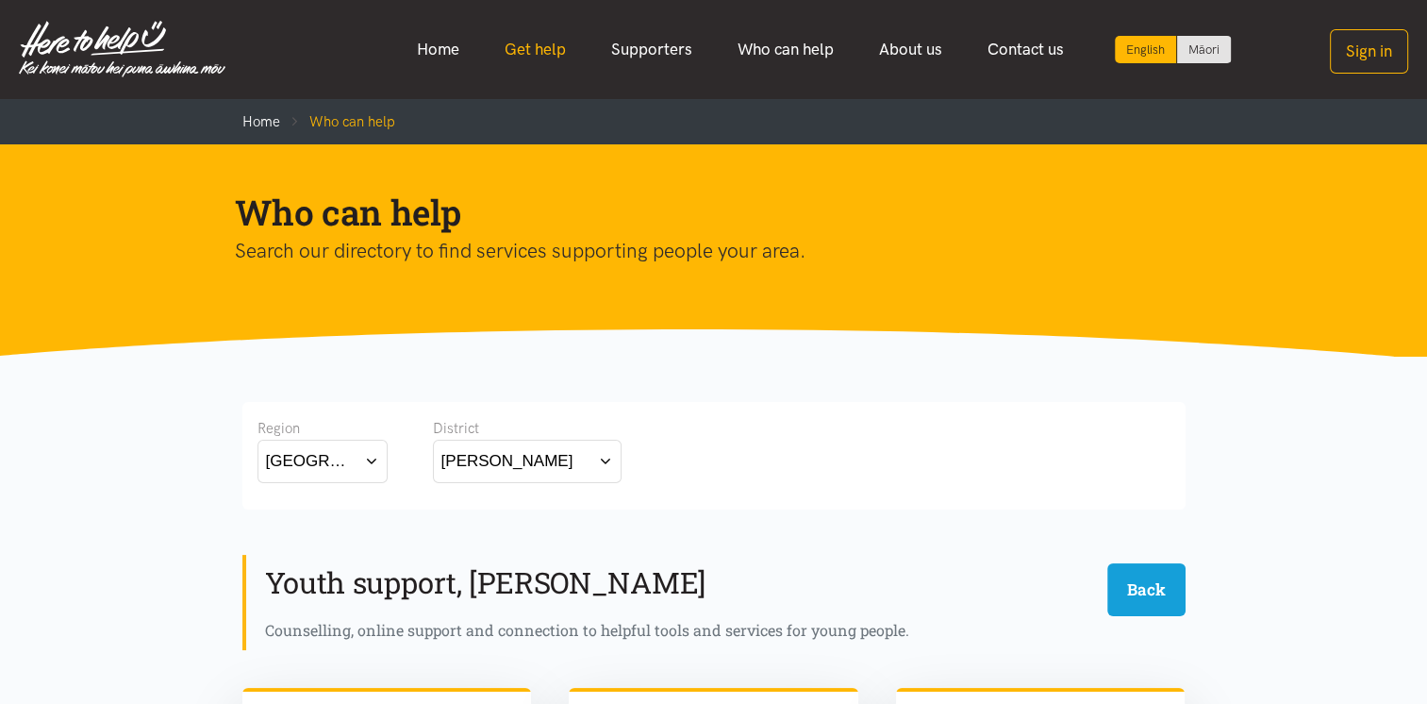
click at [521, 49] on link "Get help" at bounding box center [535, 49] width 107 height 41
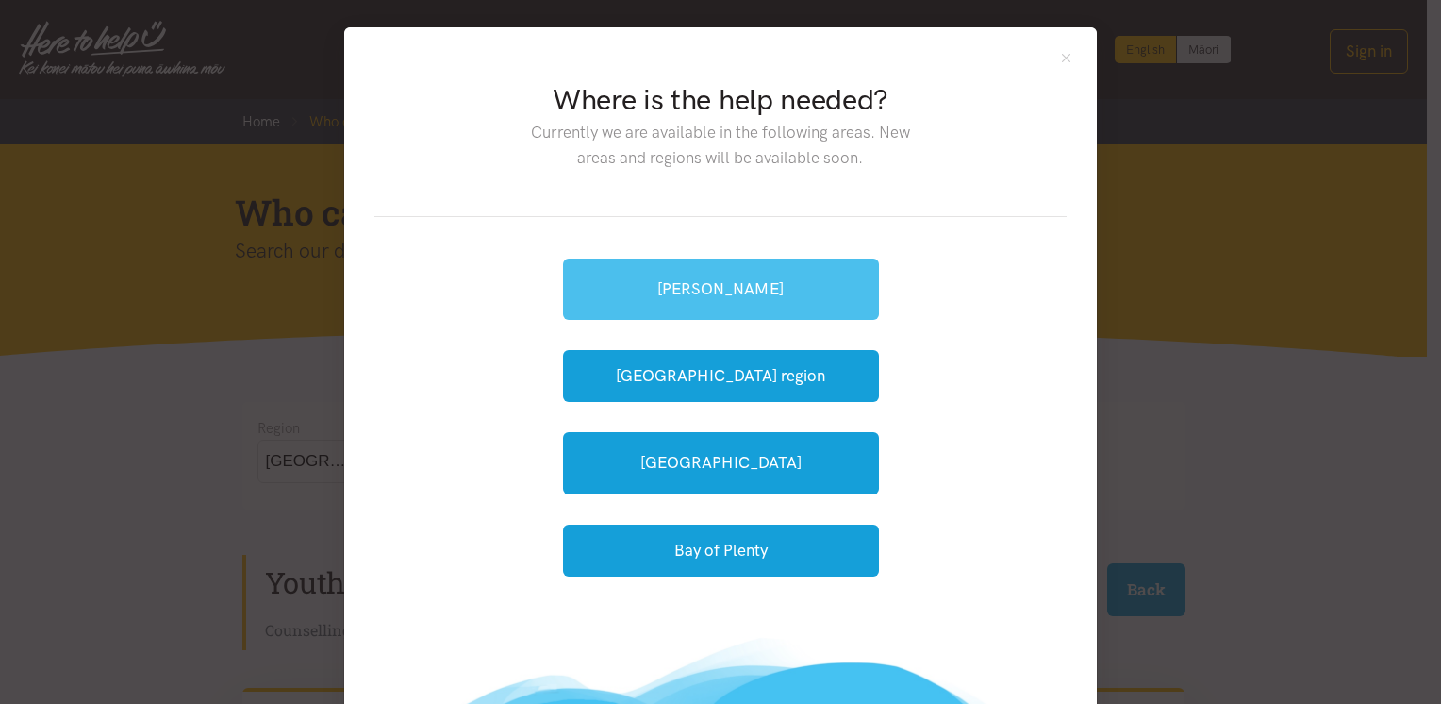
click at [737, 285] on link "[PERSON_NAME]" at bounding box center [721, 288] width 316 height 61
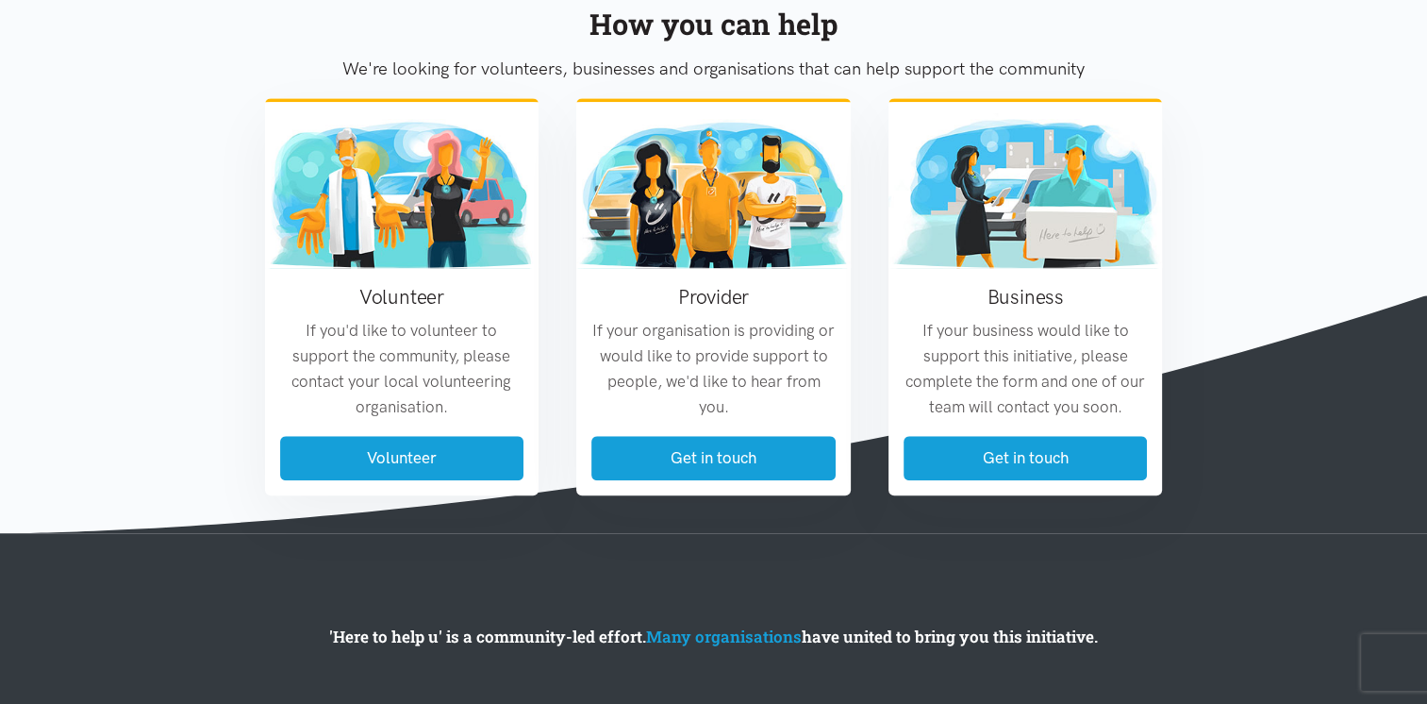
scroll to position [1686, 0]
